Goal: Information Seeking & Learning: Learn about a topic

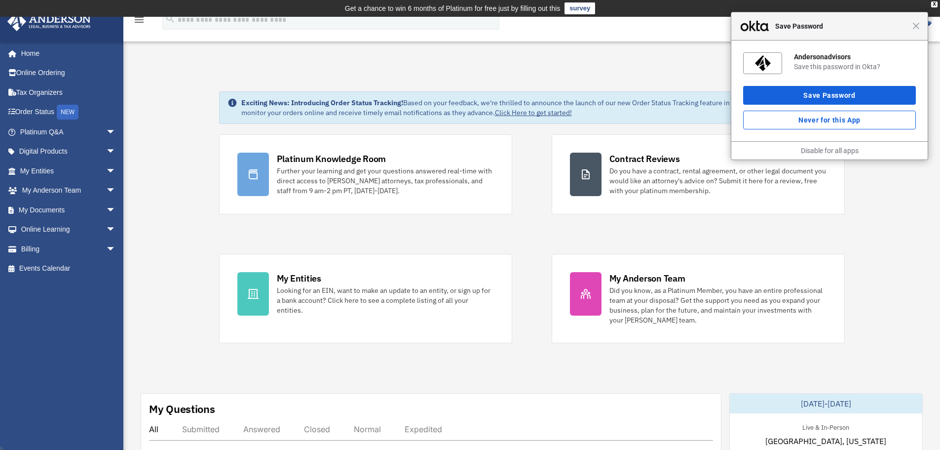
click at [922, 27] on div "Close Save Password" at bounding box center [830, 26] width 196 height 28
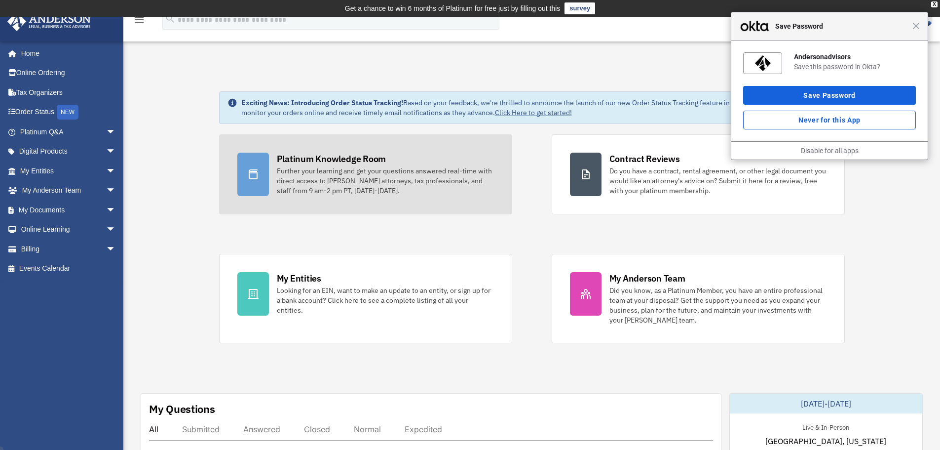
click at [337, 161] on div "Platinum Knowledge Room" at bounding box center [332, 159] width 110 height 12
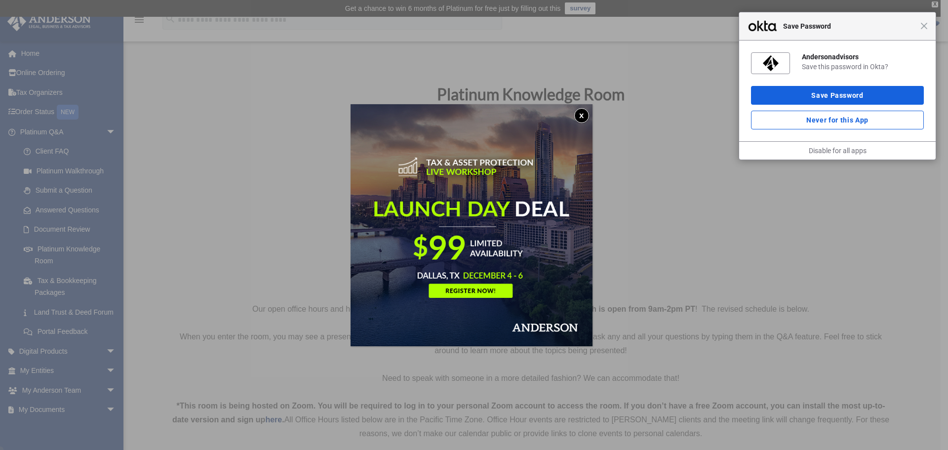
click at [582, 109] on button "x" at bounding box center [581, 115] width 15 height 15
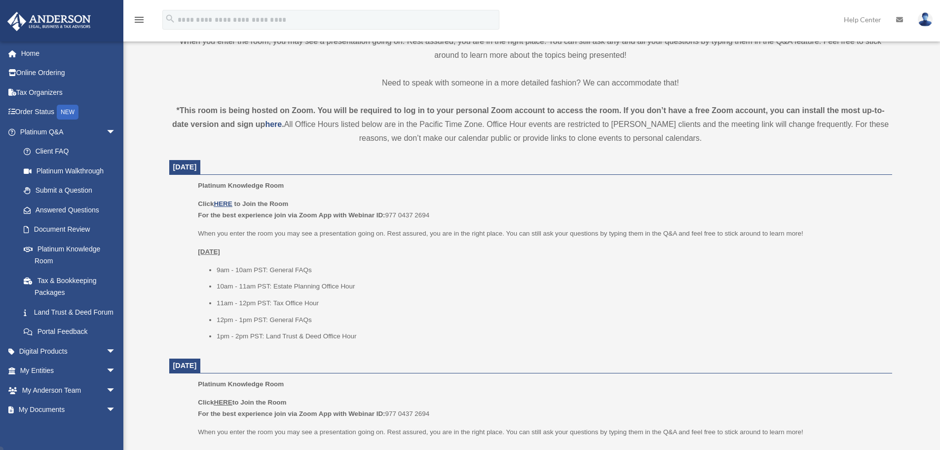
scroll to position [296, 0]
click at [220, 201] on u "HERE" at bounding box center [223, 202] width 18 height 7
